Goal: Task Accomplishment & Management: Use online tool/utility

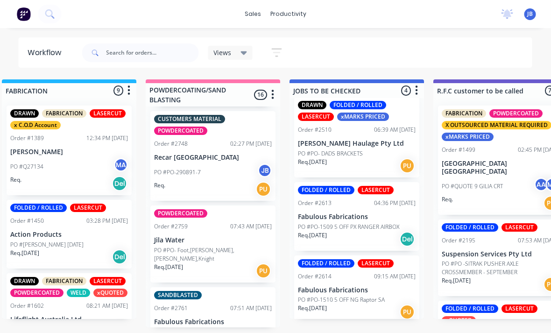
scroll to position [3, 881]
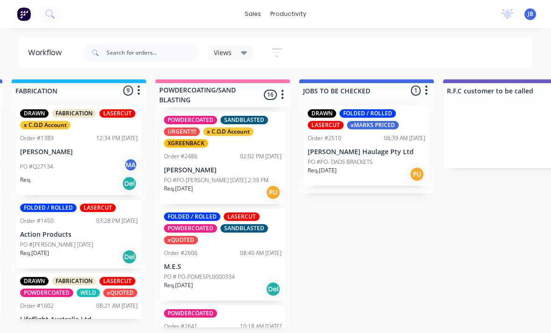
scroll to position [444, 0]
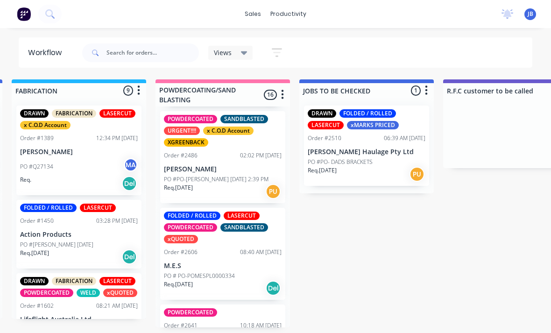
click at [187, 168] on p "[PERSON_NAME]" at bounding box center [223, 169] width 118 height 8
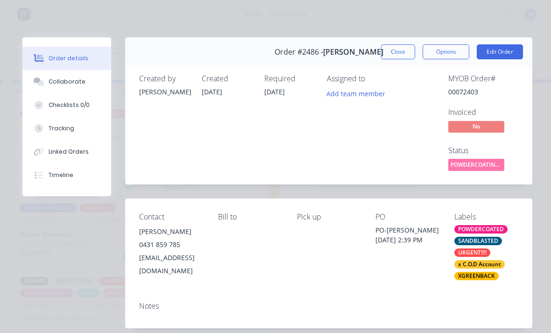
click at [54, 132] on div "Tracking" at bounding box center [62, 128] width 26 height 8
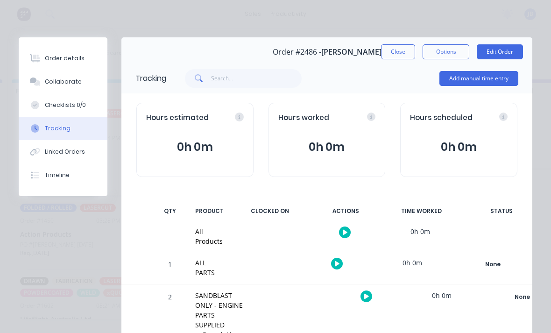
click at [452, 79] on button "Add manual time entry" at bounding box center [478, 78] width 79 height 15
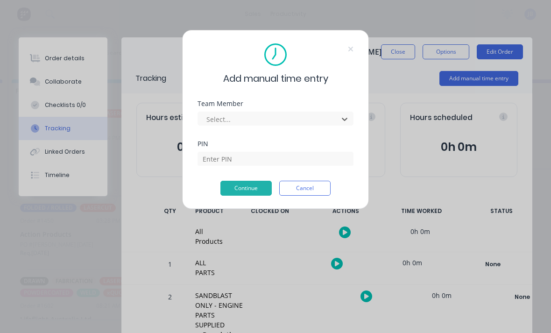
scroll to position [3, 802]
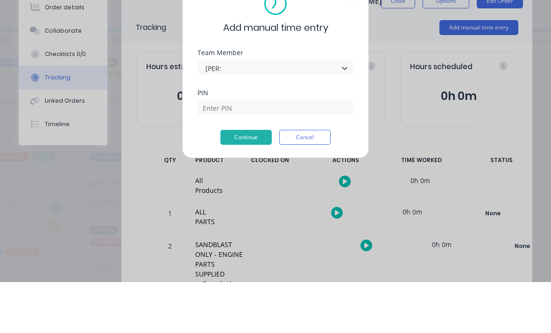
type input "[PERSON_NAME]"
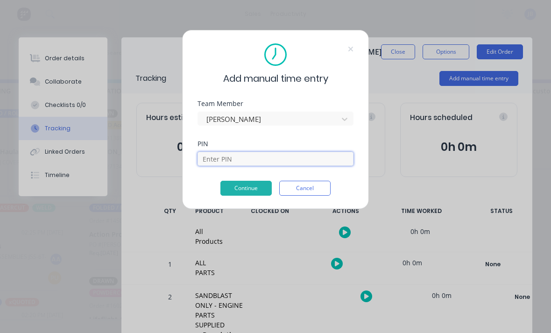
click at [215, 157] on input at bounding box center [276, 159] width 156 height 14
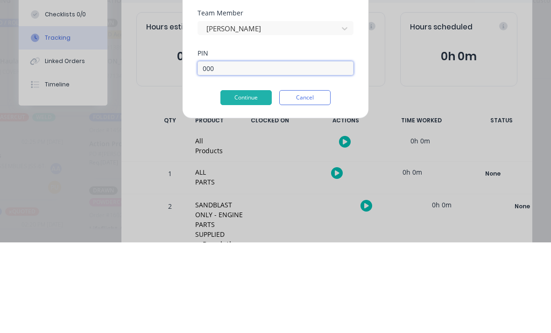
type input "0000"
click at [234, 181] on button "Continue" at bounding box center [245, 188] width 51 height 15
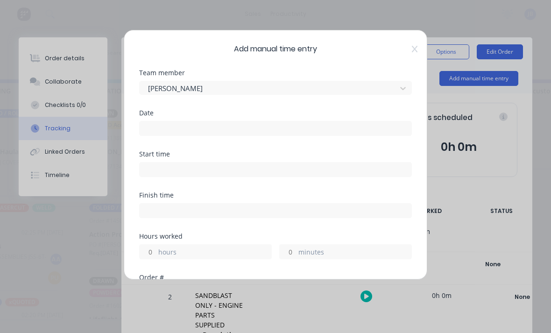
click at [214, 131] on input at bounding box center [276, 128] width 272 height 14
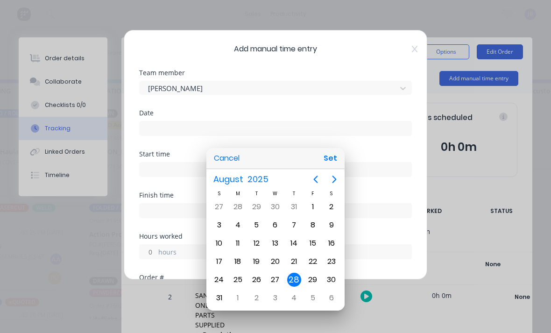
click at [321, 153] on button "Set" at bounding box center [330, 158] width 21 height 17
type input "[DATE]"
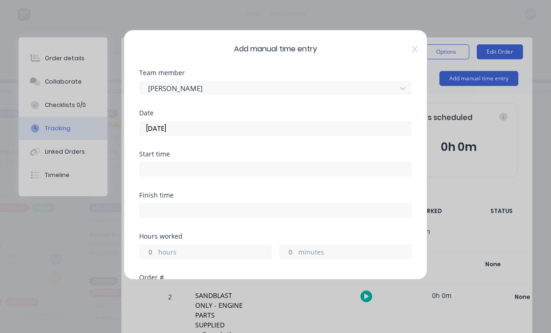
click at [153, 252] on input "hours" at bounding box center [148, 252] width 16 height 14
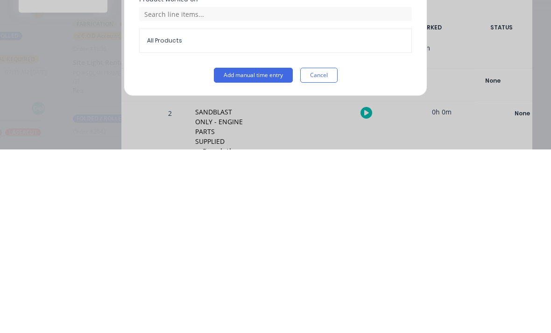
scroll to position [251, 0]
type input "1"
click at [231, 251] on button "Add manual time entry" at bounding box center [253, 258] width 79 height 15
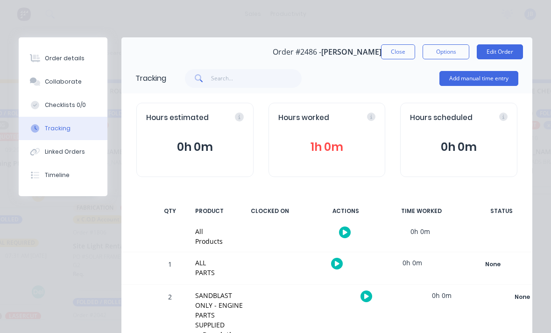
click at [385, 58] on button "Close" at bounding box center [398, 51] width 34 height 15
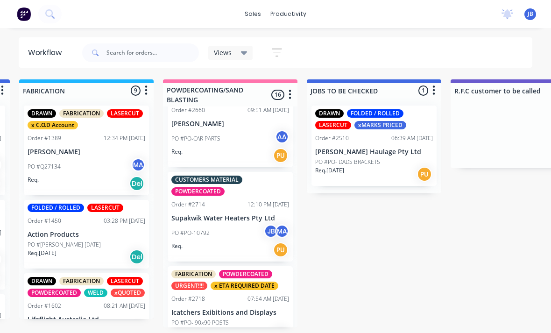
scroll to position [702, 0]
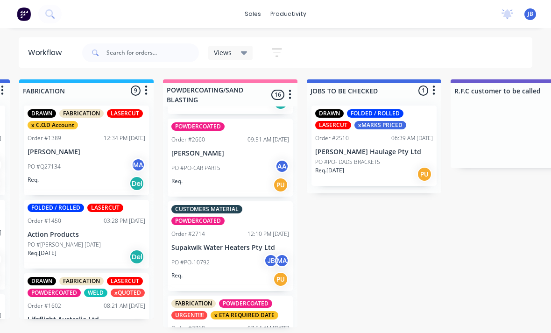
click at [208, 244] on p "Supakwik Water Heaters Pty Ltd" at bounding box center [230, 248] width 118 height 8
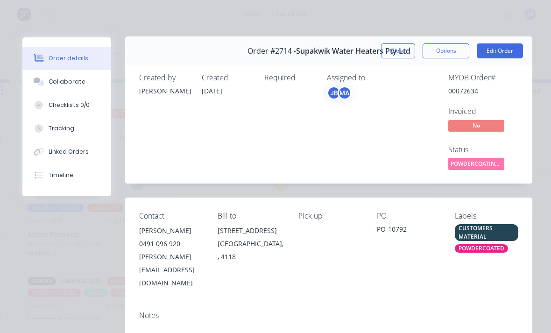
scroll to position [0, 0]
click at [395, 57] on button "Close" at bounding box center [398, 51] width 34 height 15
